Goal: Find contact information: Find contact information

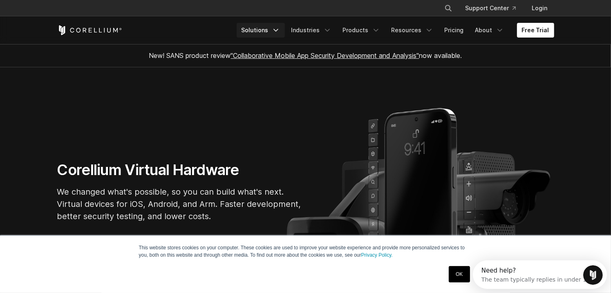
click at [280, 32] on icon "Navigation Menu" at bounding box center [276, 30] width 8 height 8
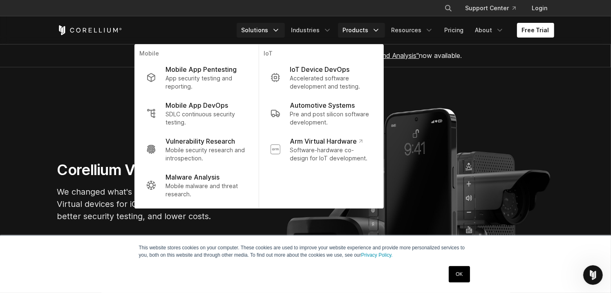
click at [376, 29] on icon "Navigation Menu" at bounding box center [376, 30] width 8 height 8
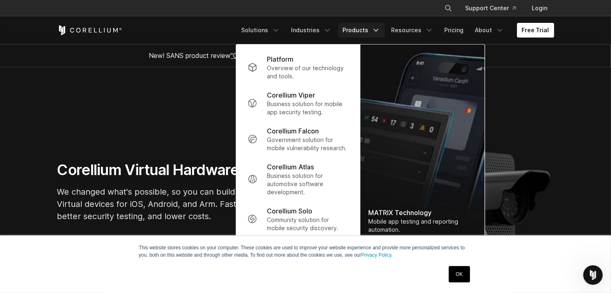
click at [579, 132] on section "Corellium Virtual Hardware We changed what's possible, so you can build what's …" at bounding box center [305, 194] width 611 height 255
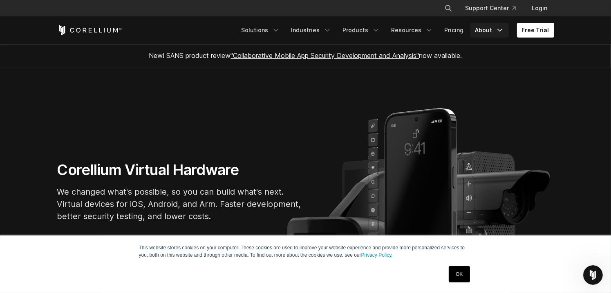
click at [493, 31] on link "About" at bounding box center [489, 30] width 38 height 15
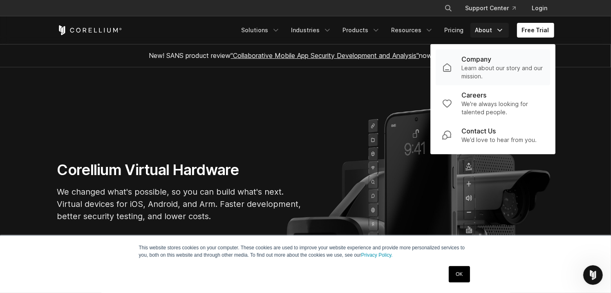
click at [487, 66] on p "Learn about our story and our mission." at bounding box center [503, 72] width 82 height 16
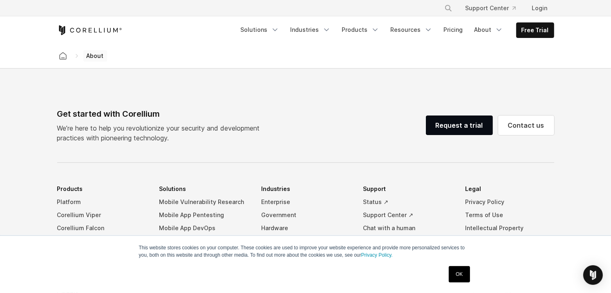
scroll to position [1461, 0]
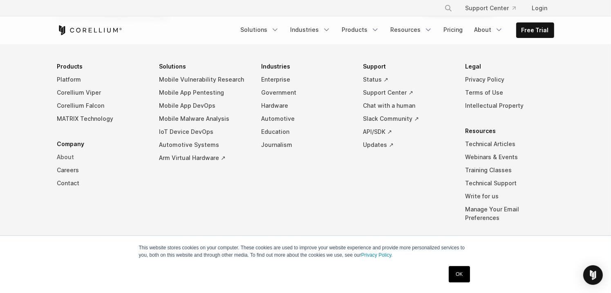
click at [65, 151] on link "About" at bounding box center [101, 157] width 89 height 13
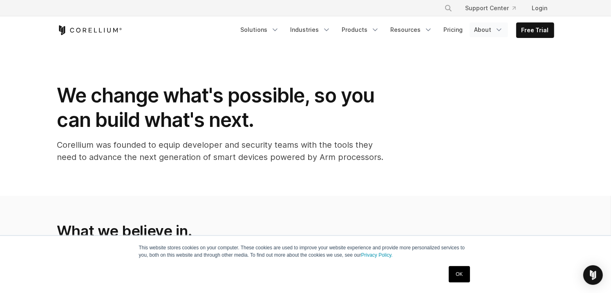
click at [500, 31] on icon "Navigation Menu" at bounding box center [499, 30] width 8 height 8
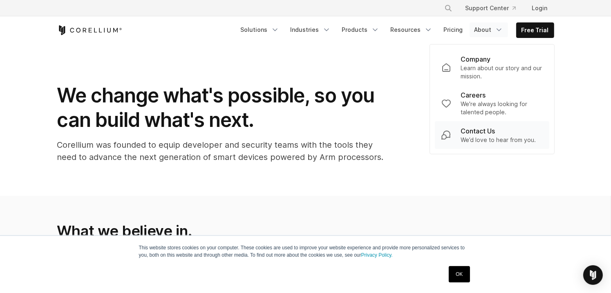
click at [487, 133] on p "Contact Us" at bounding box center [478, 131] width 34 height 10
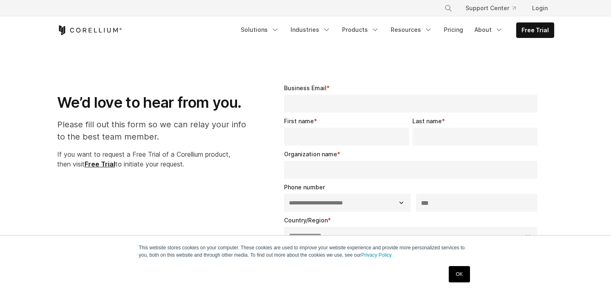
select select "**"
